Goal: Transaction & Acquisition: Purchase product/service

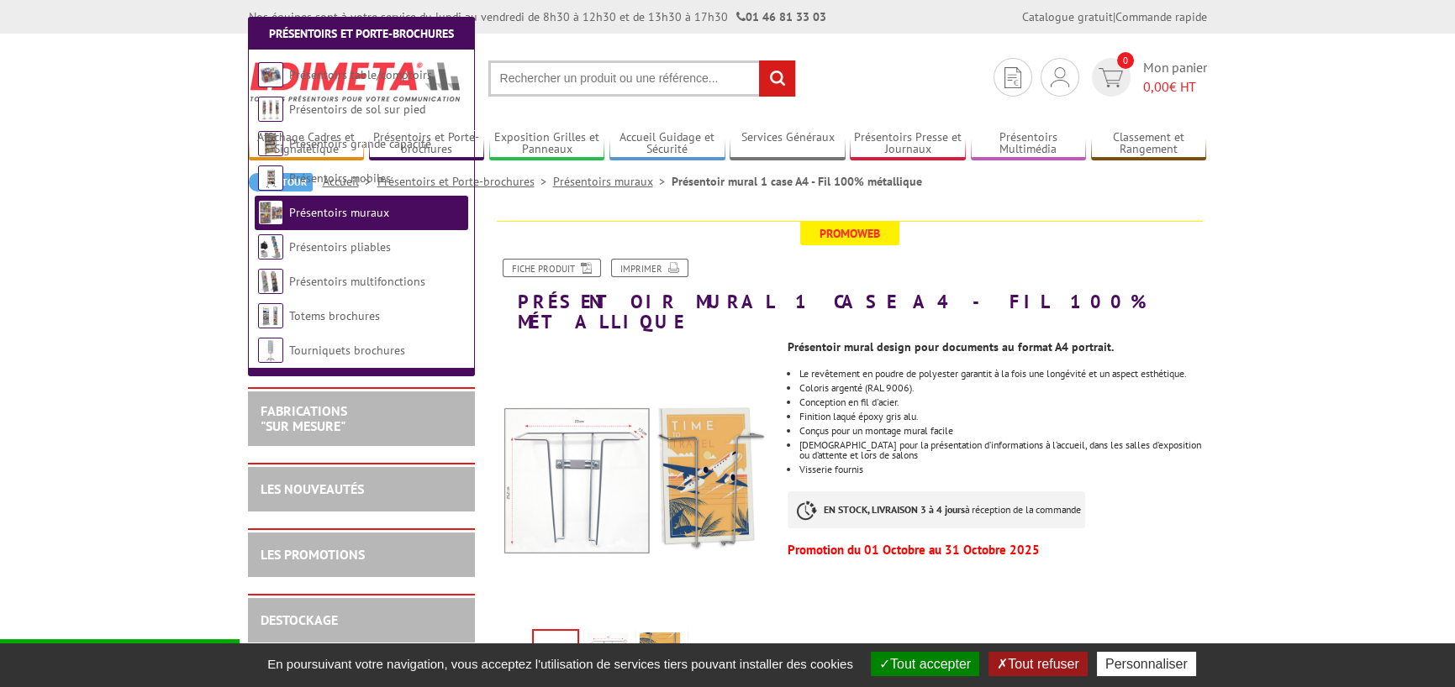
scroll to position [280, 0]
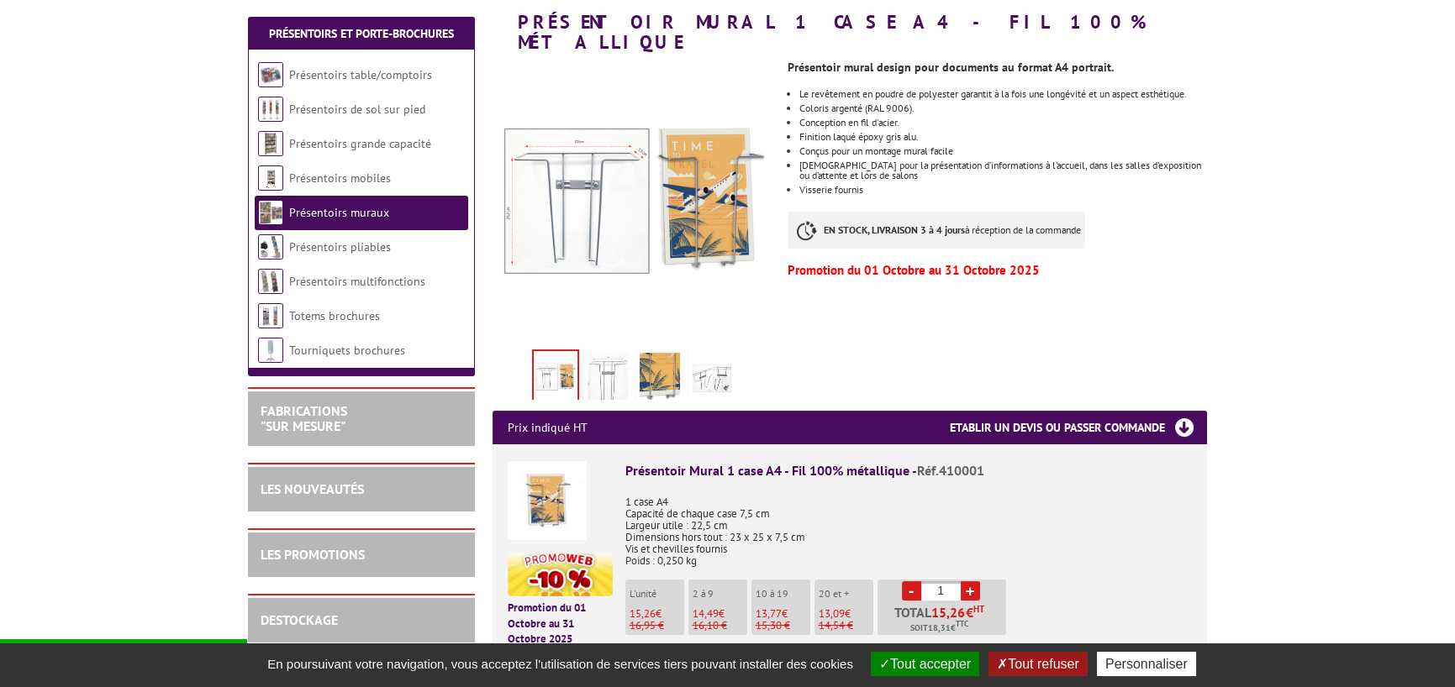
click at [951, 582] on input "1" at bounding box center [940, 591] width 39 height 19
type input "9"
click at [1090, 560] on div "Présentoir Mural 1 case A4 - Fil 100% métallique - Réf.410001 1 case A4 Capacit…" at bounding box center [908, 570] width 566 height 219
click at [941, 659] on button "Tout accepter" at bounding box center [925, 664] width 108 height 24
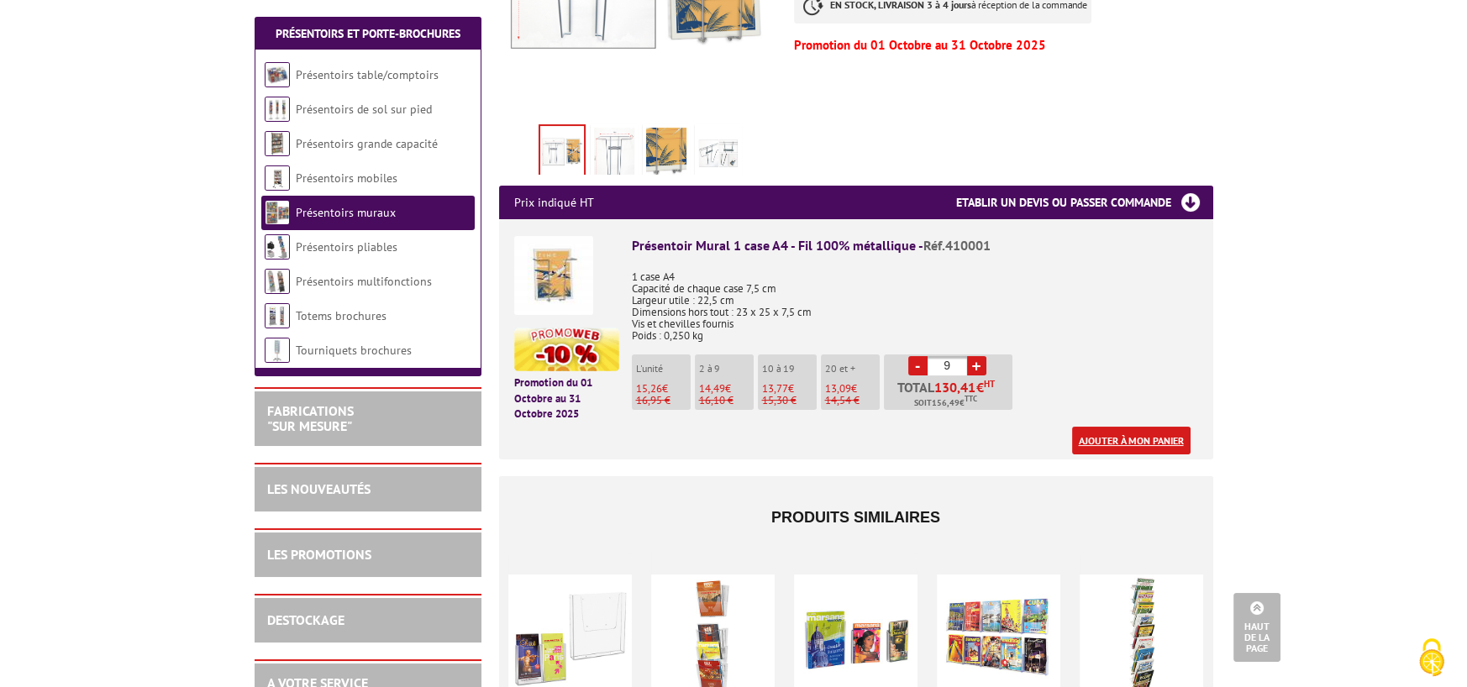
scroll to position [420, 0]
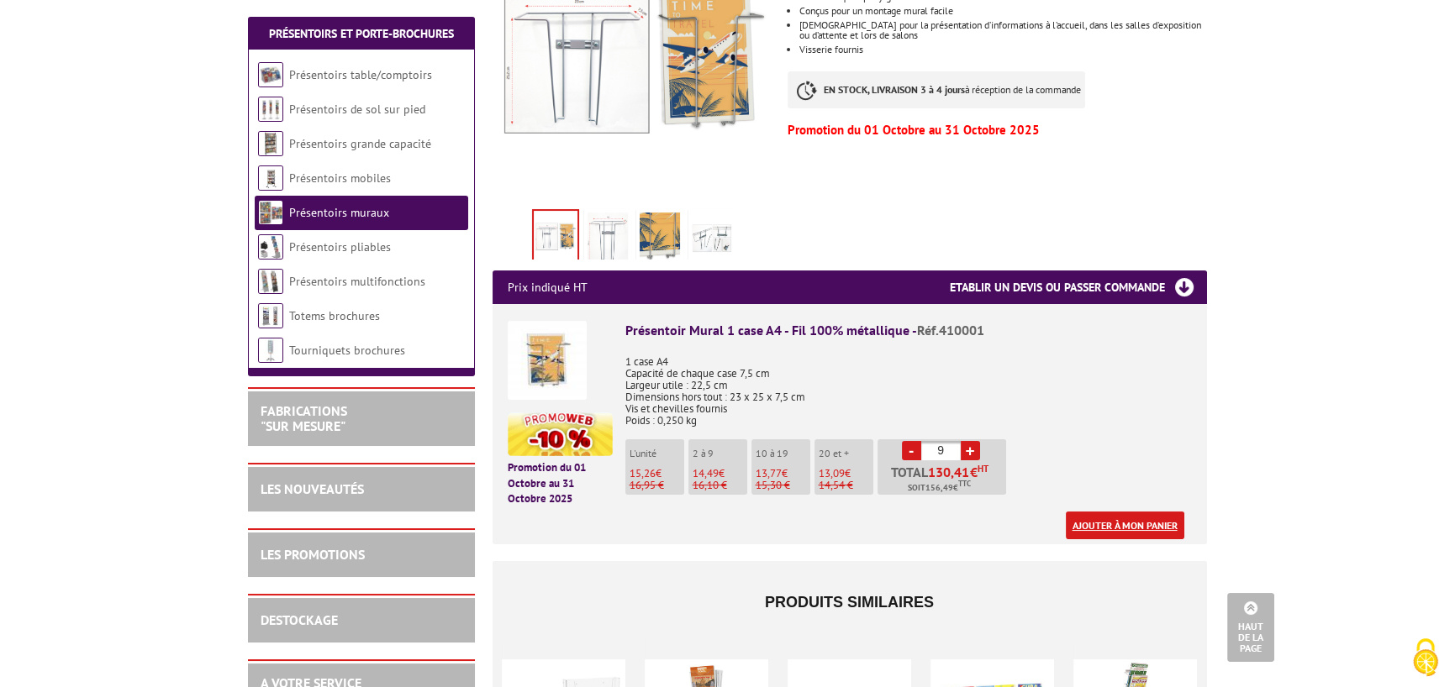
click at [1126, 512] on link "Ajouter à mon panier" at bounding box center [1125, 526] width 118 height 28
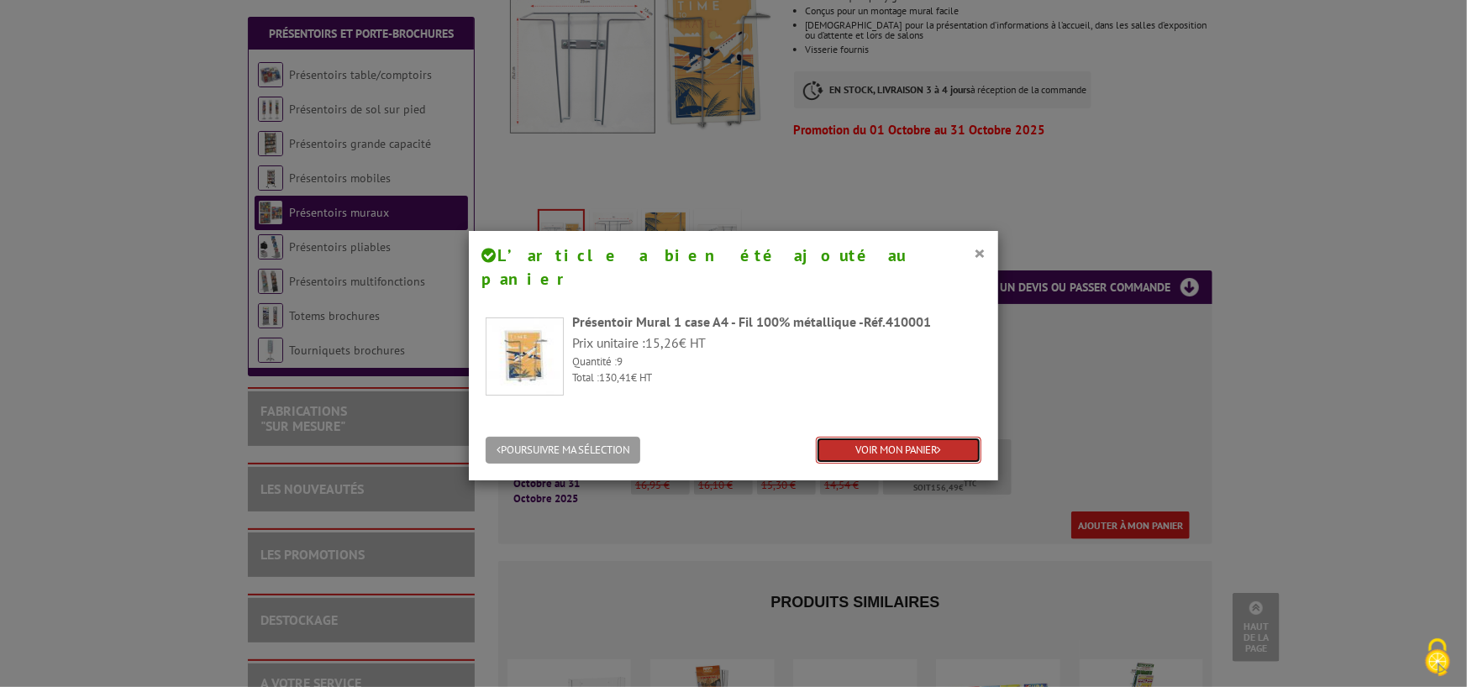
click at [856, 437] on link "VOIR MON PANIER" at bounding box center [899, 451] width 166 height 28
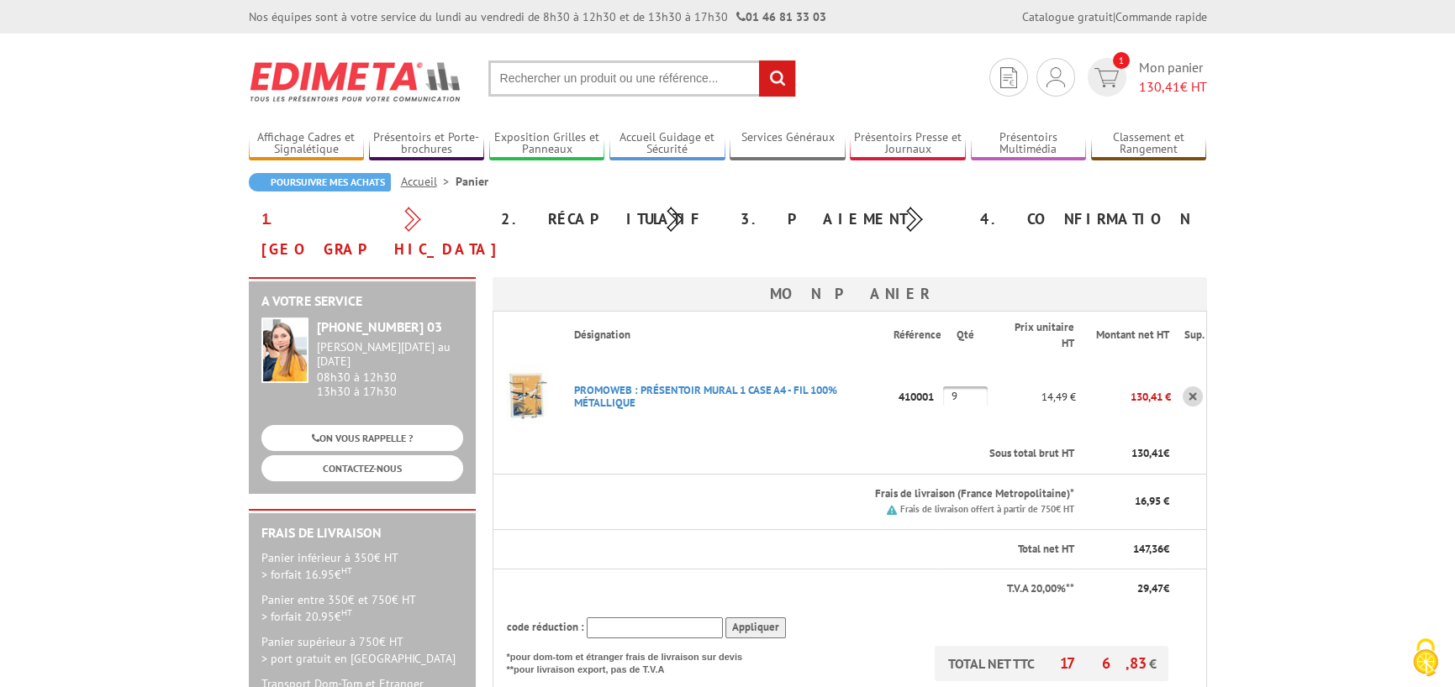
click at [713, 618] on input "text" at bounding box center [655, 628] width 136 height 21
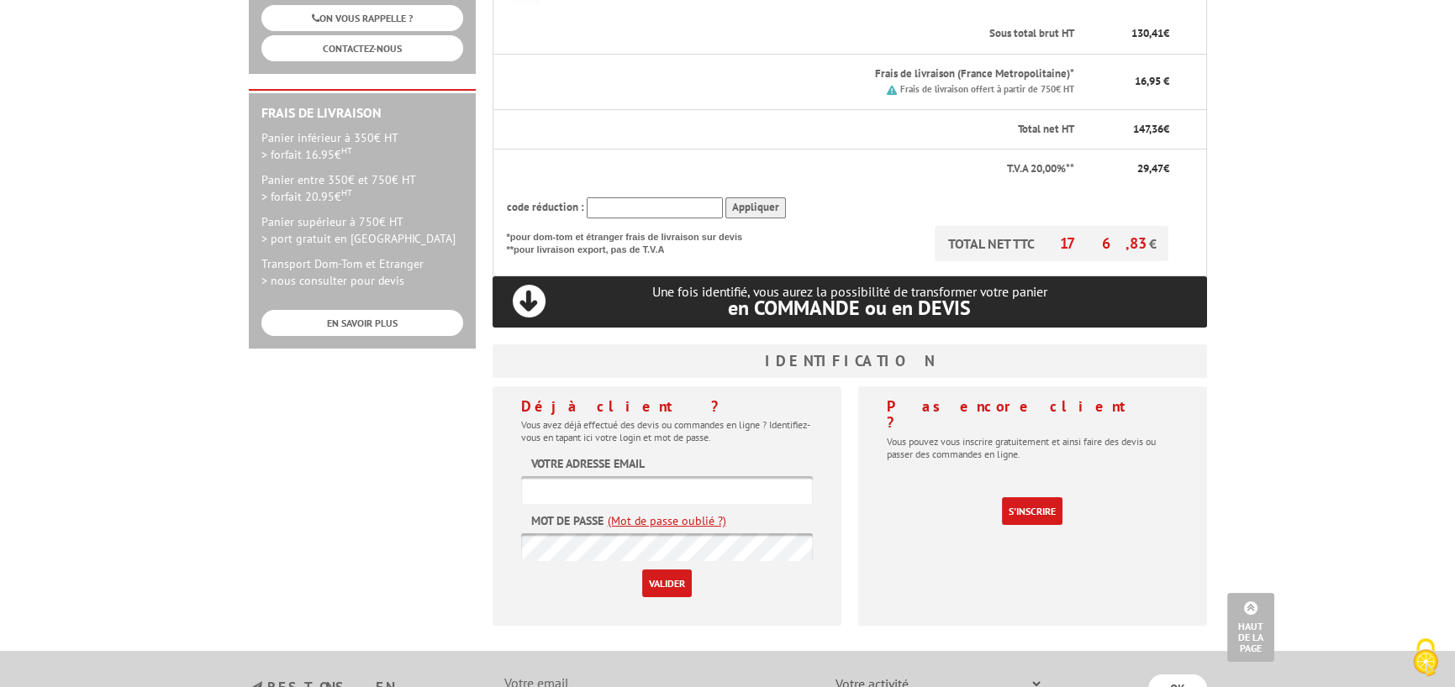
click at [757, 197] on input "Appliquer" at bounding box center [755, 207] width 61 height 21
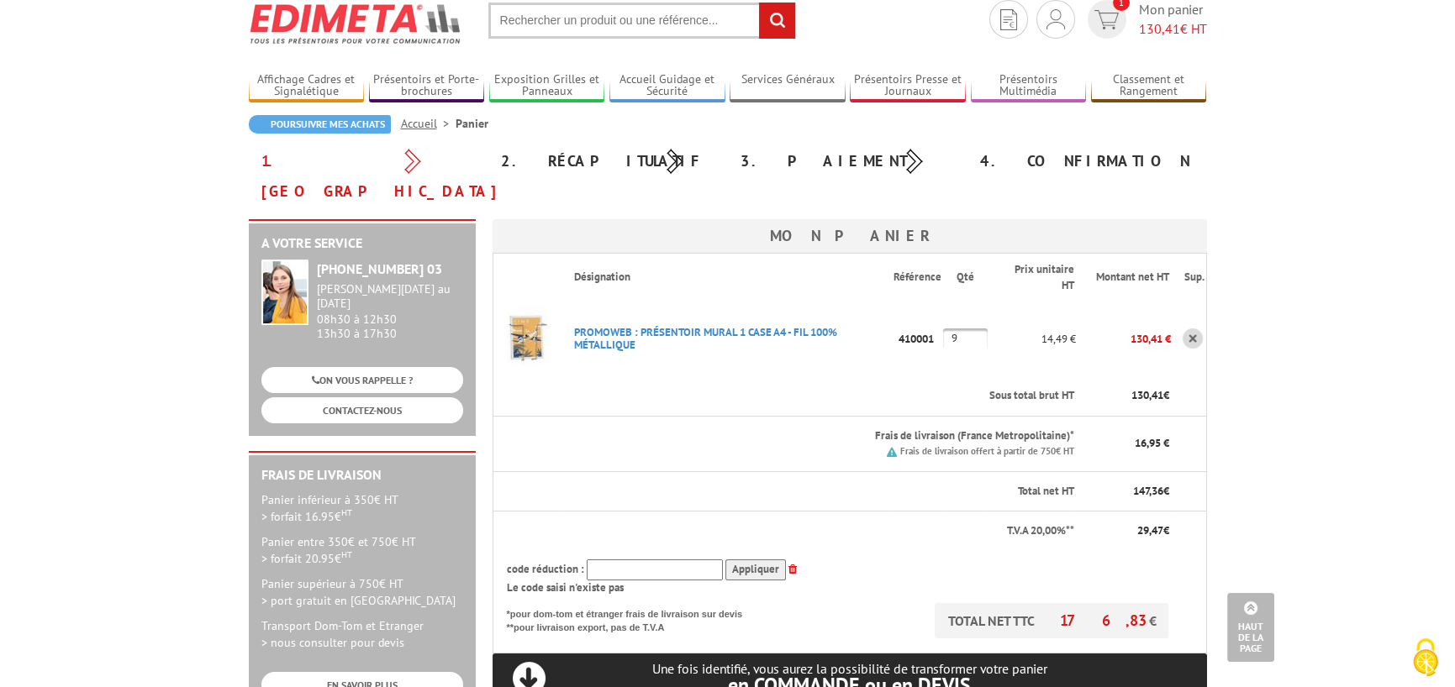
scroll to position [0, 0]
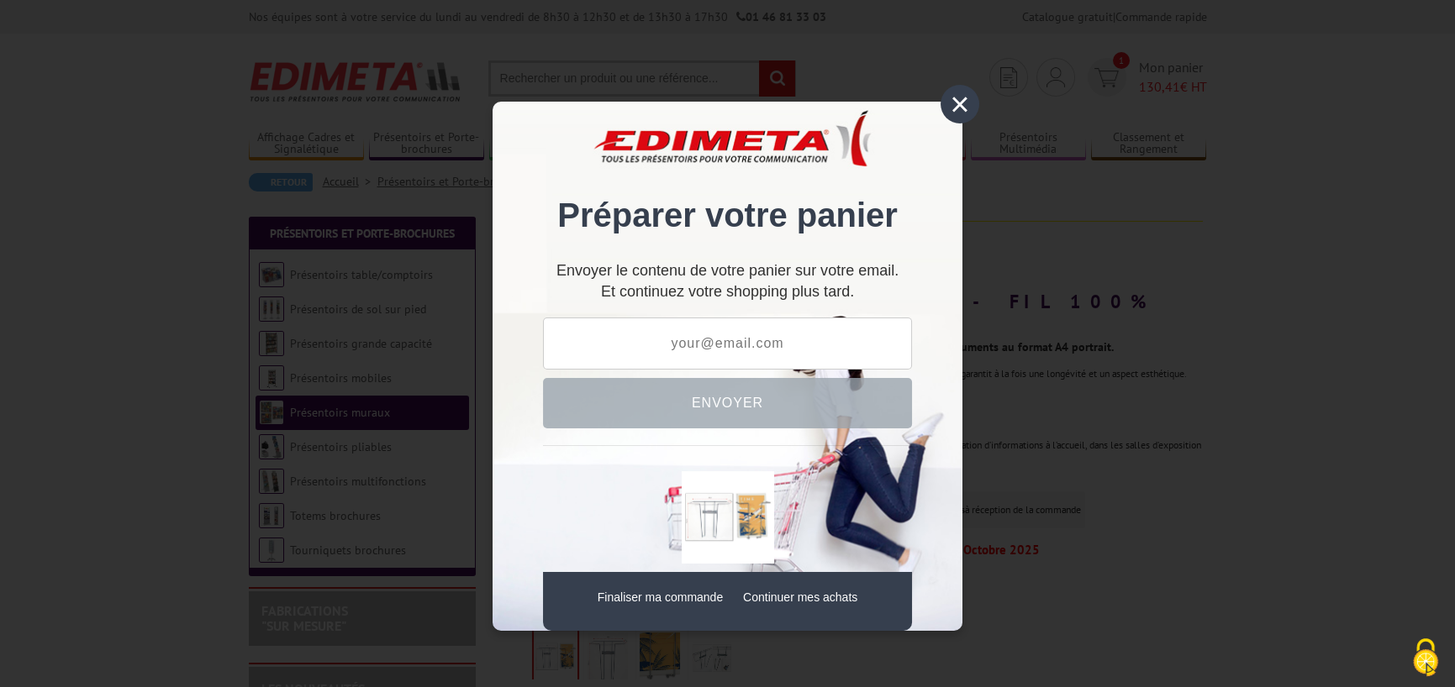
click at [958, 108] on div "×" at bounding box center [959, 104] width 39 height 39
